Goal: Information Seeking & Learning: Learn about a topic

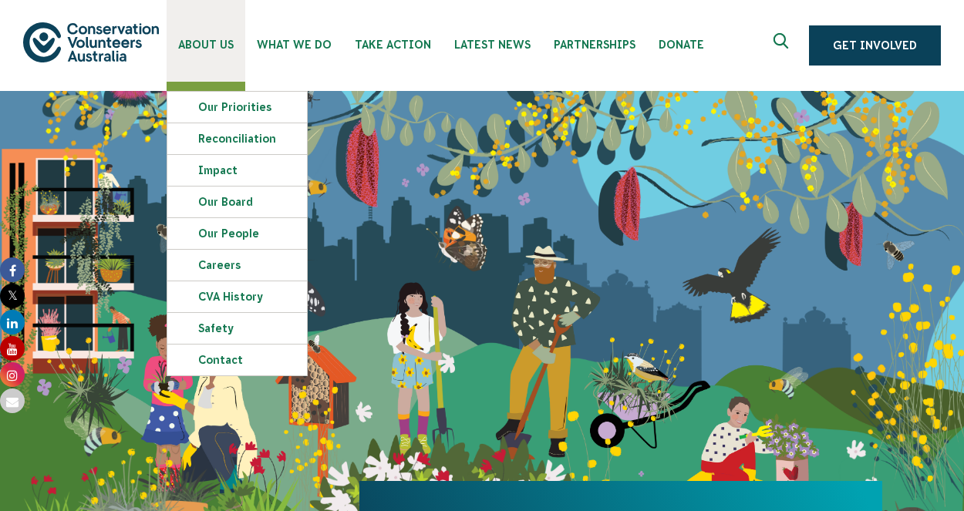
click at [200, 57] on link "About Us" at bounding box center [206, 41] width 79 height 82
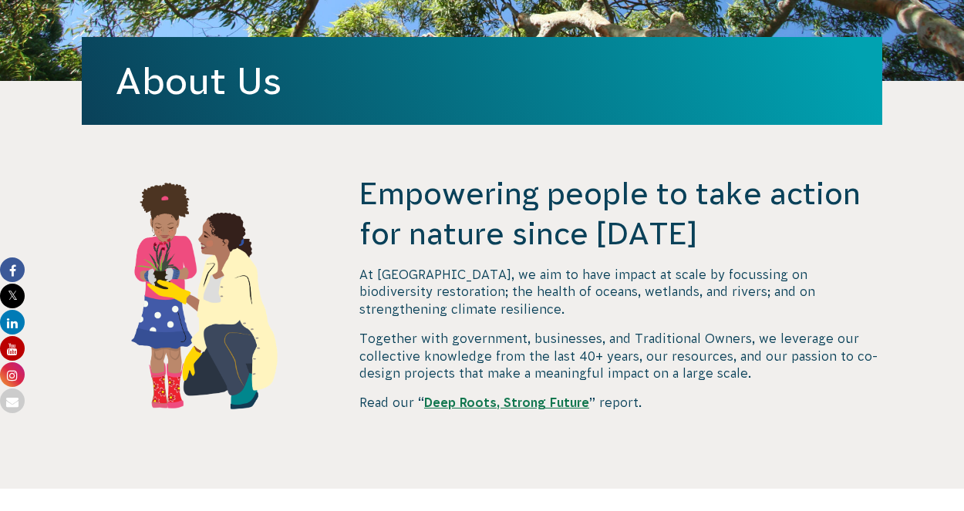
scroll to position [396, 0]
click at [529, 283] on p "At [GEOGRAPHIC_DATA], we aim to have impact at scale by focussing on biodiversi…" at bounding box center [620, 292] width 523 height 52
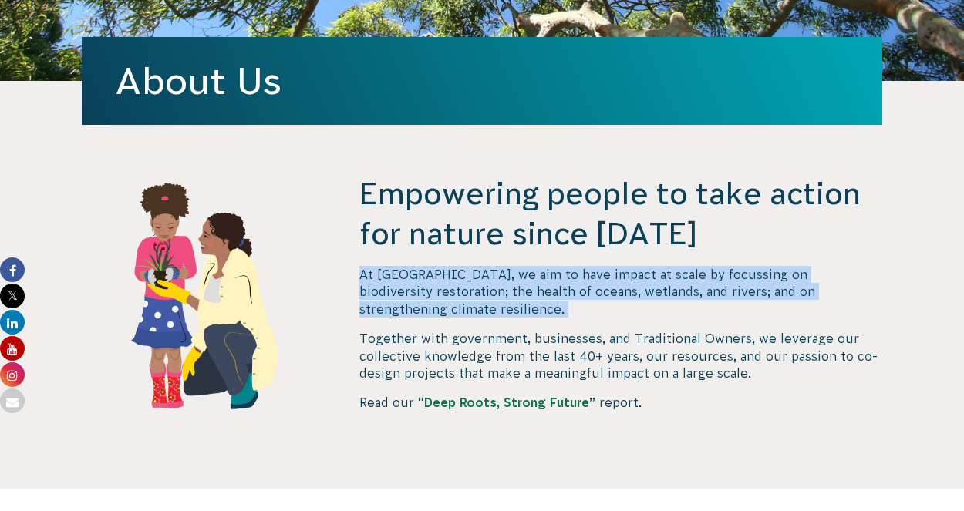
click at [529, 283] on p "At [GEOGRAPHIC_DATA], we aim to have impact at scale by focussing on biodiversi…" at bounding box center [620, 292] width 523 height 52
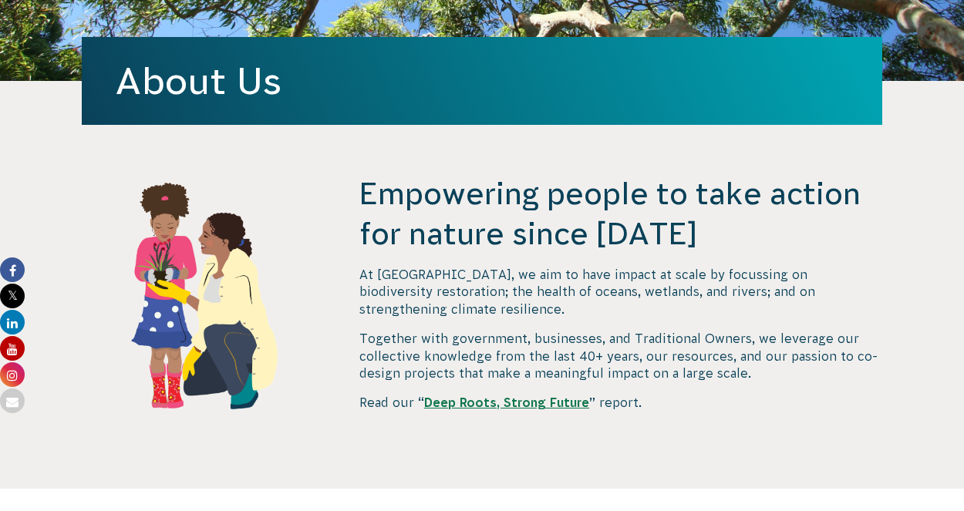
click at [529, 283] on p "At [GEOGRAPHIC_DATA], we aim to have impact at scale by focussing on biodiversi…" at bounding box center [620, 292] width 523 height 52
click at [537, 308] on div "At [GEOGRAPHIC_DATA], we aim to have impact at scale by focussing on biodiversi…" at bounding box center [620, 339] width 523 height 146
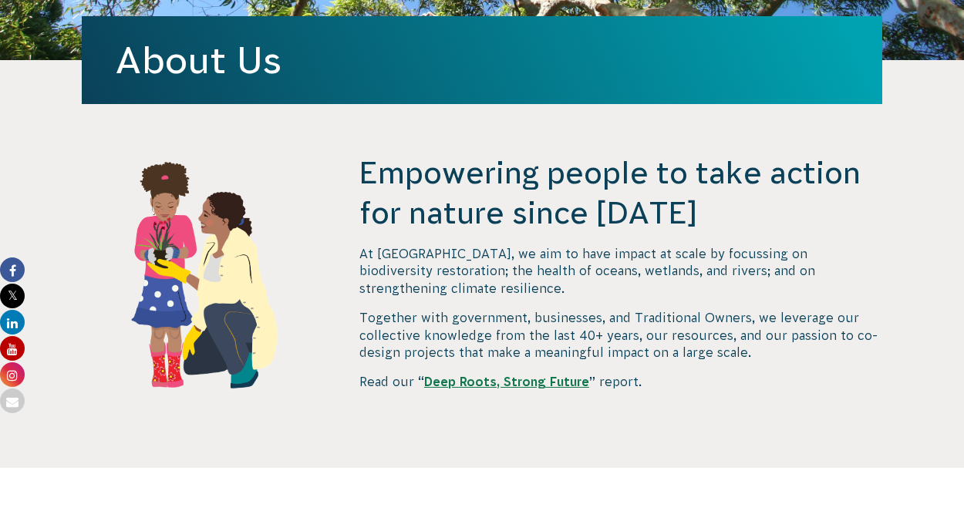
scroll to position [417, 0]
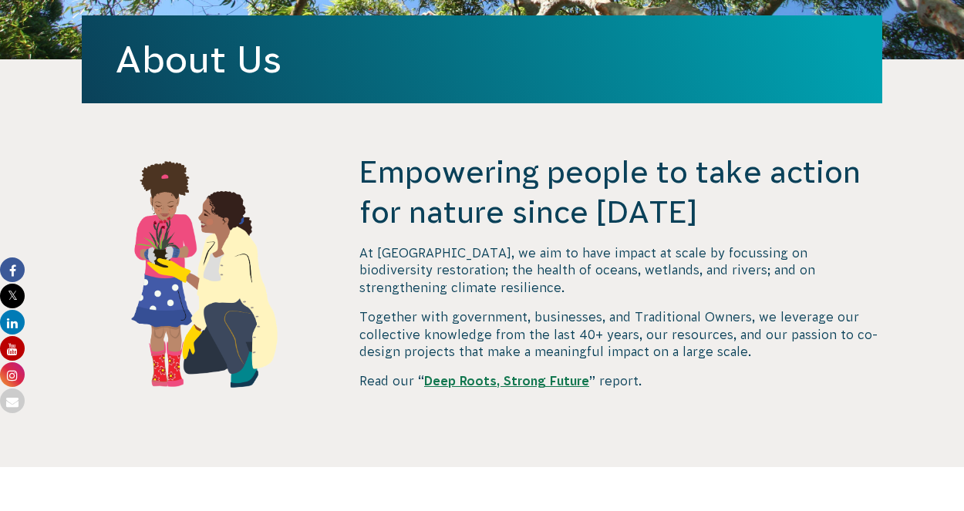
click at [542, 312] on p "Together with government, businesses, and Traditional Owners, we leverage our c…" at bounding box center [620, 335] width 523 height 52
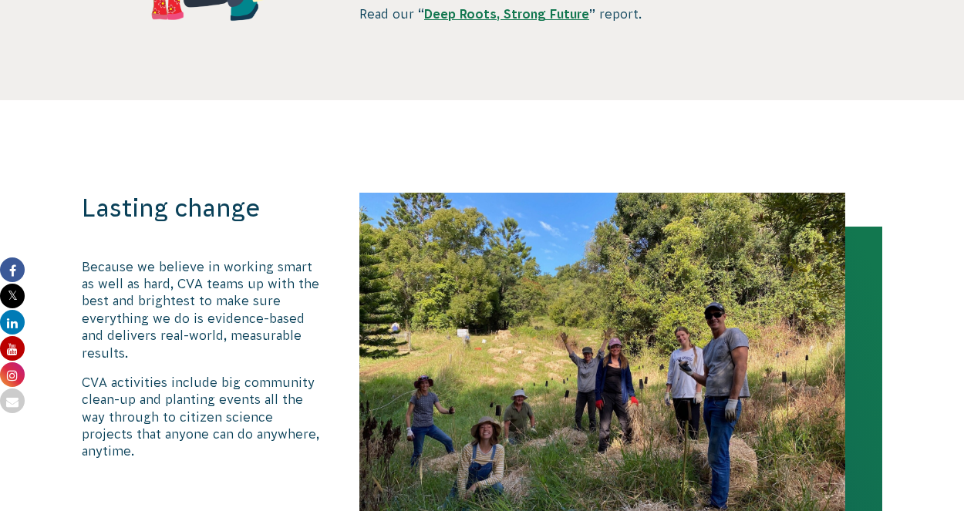
scroll to position [785, 0]
